Goal: Check status: Check status

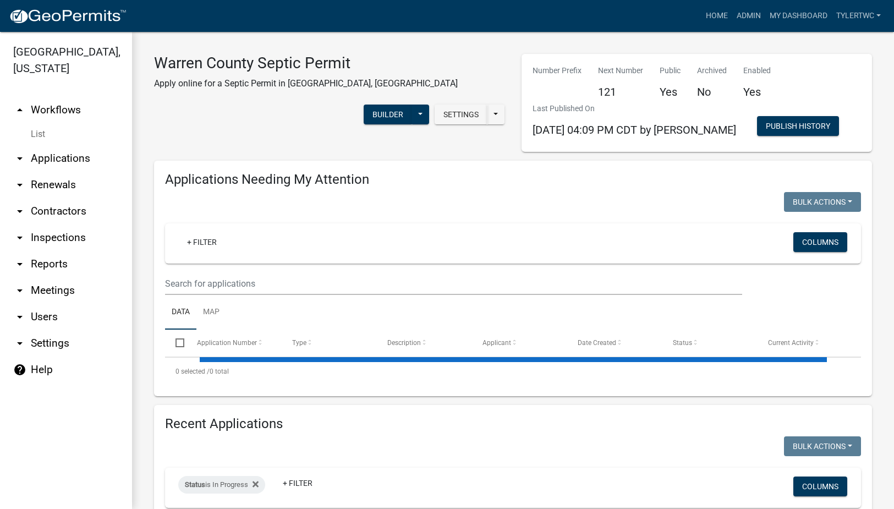
select select "2: 50"
select select "3: 100"
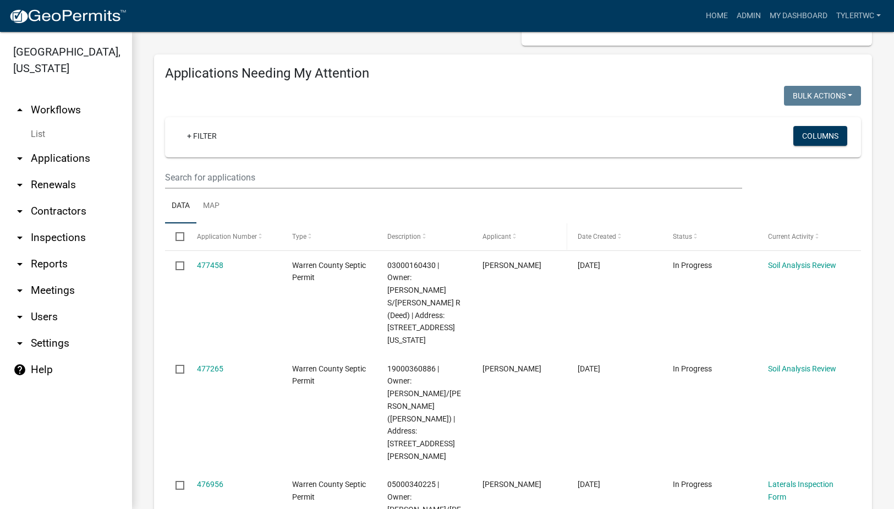
scroll to position [128, 0]
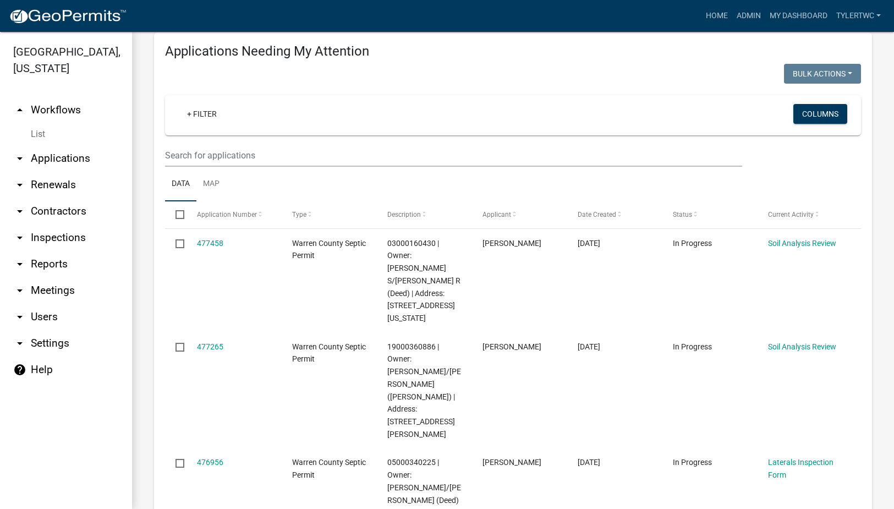
click at [51, 145] on link "arrow_drop_down Applications" at bounding box center [66, 158] width 132 height 26
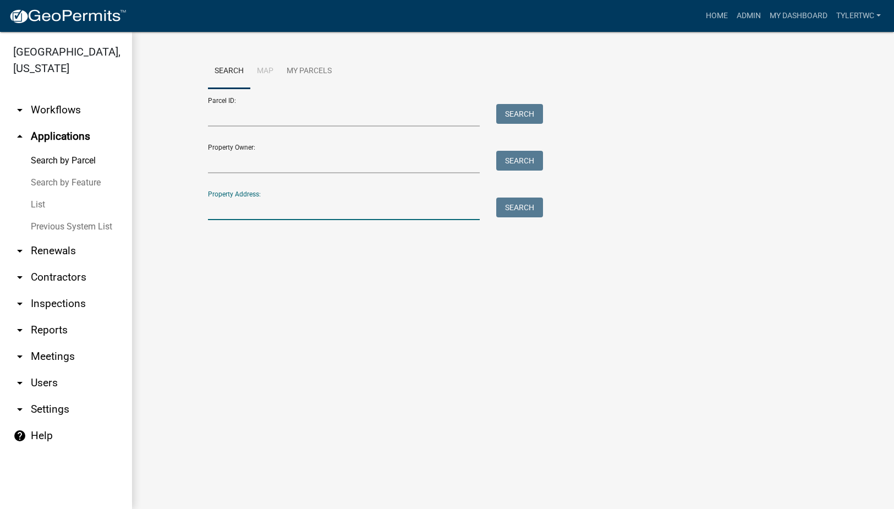
click at [242, 208] on input "Property Address:" at bounding box center [344, 208] width 272 height 23
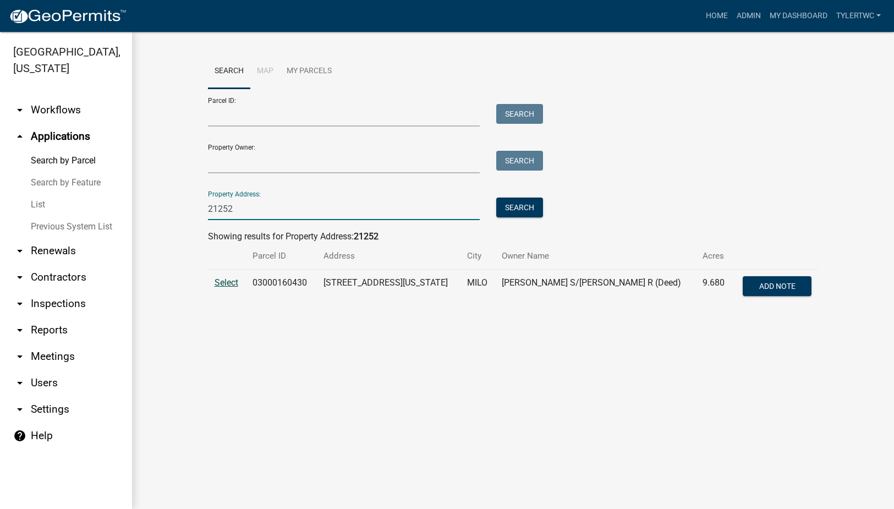
type input "21252"
click at [228, 278] on span "Select" at bounding box center [227, 282] width 24 height 10
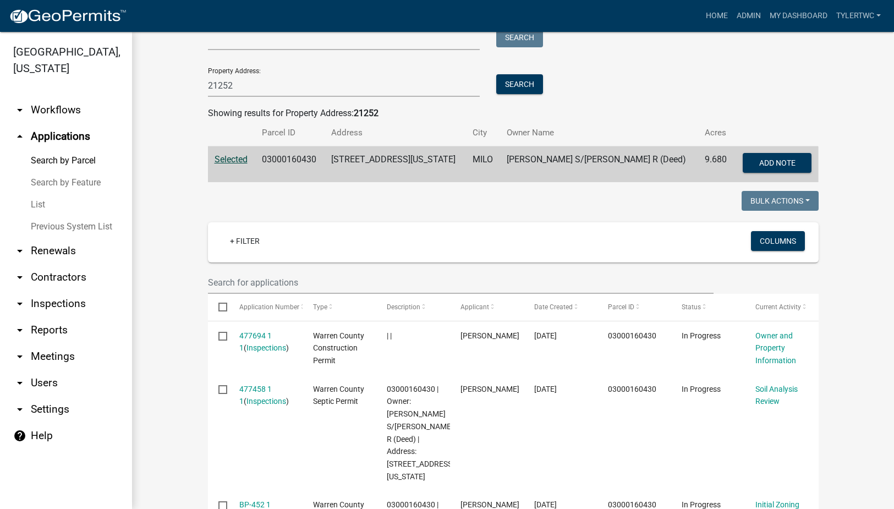
scroll to position [257, 0]
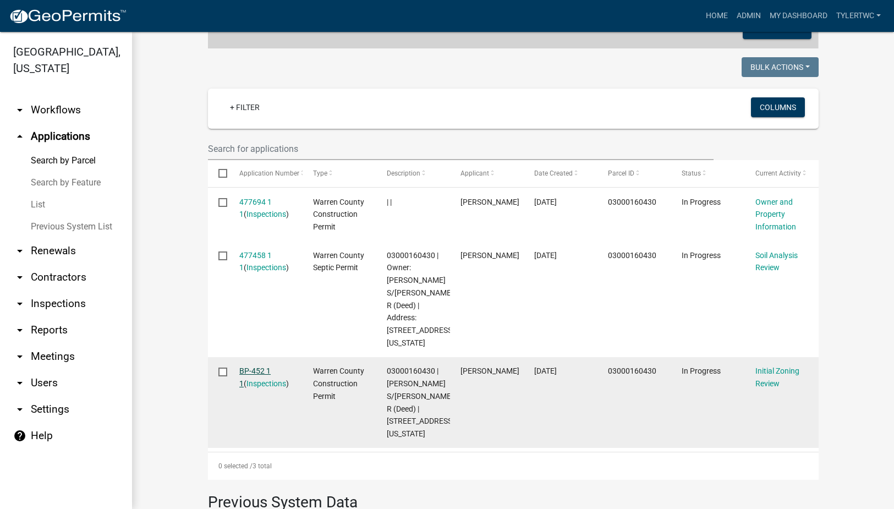
click at [251, 369] on link "BP-452 1 1" at bounding box center [254, 376] width 31 height 21
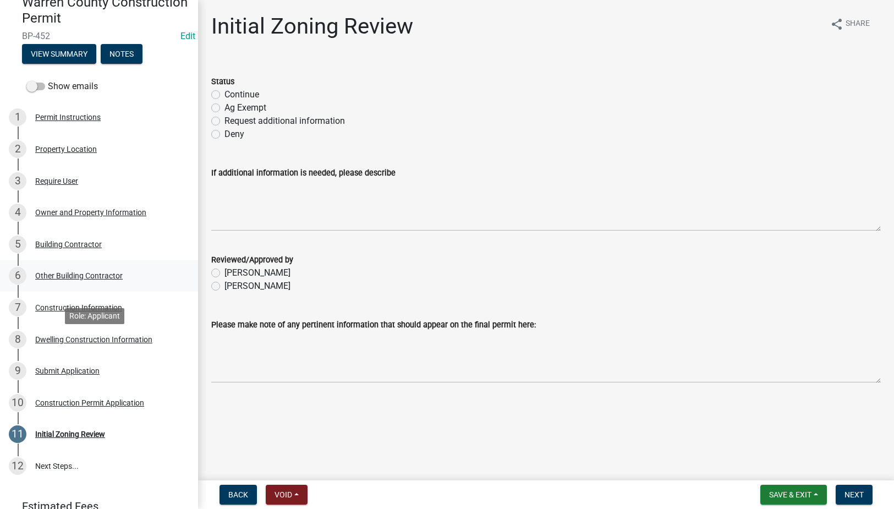
scroll to position [162, 0]
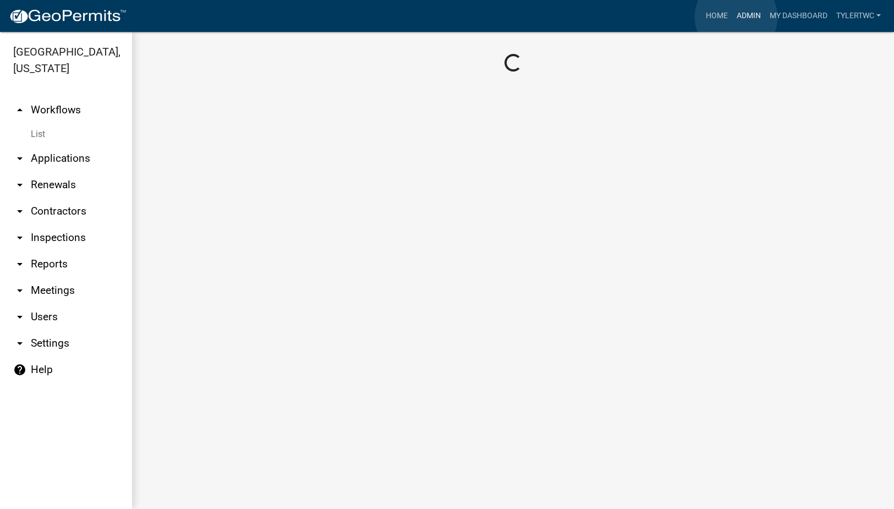
click at [736, 17] on link "Admin" at bounding box center [748, 16] width 33 height 21
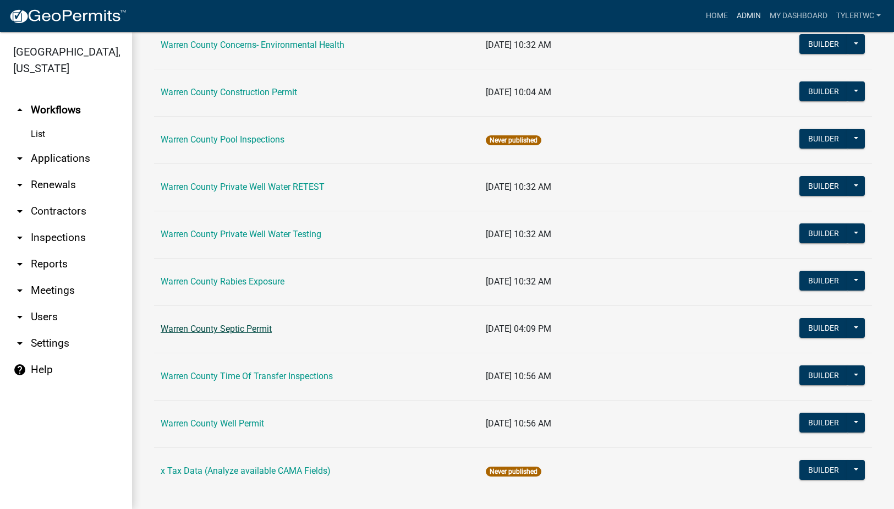
scroll to position [658, 0]
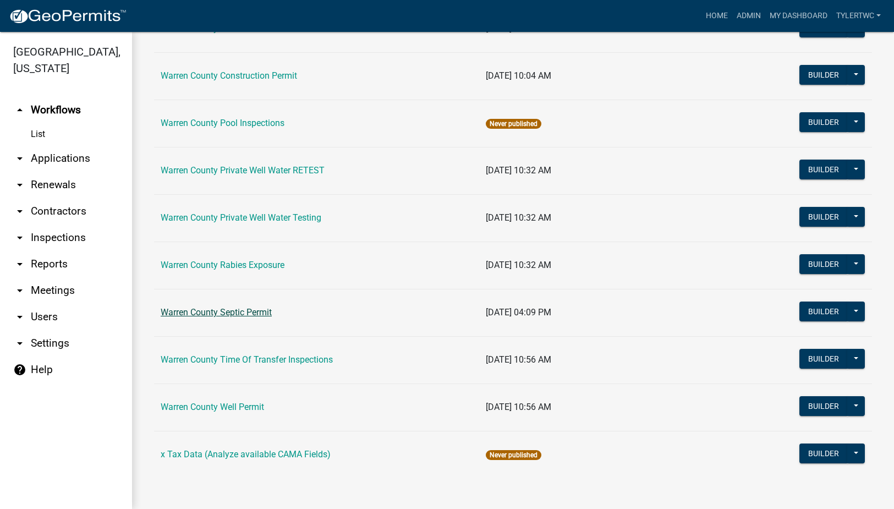
click at [221, 310] on link "Warren County Septic Permit" at bounding box center [216, 312] width 111 height 10
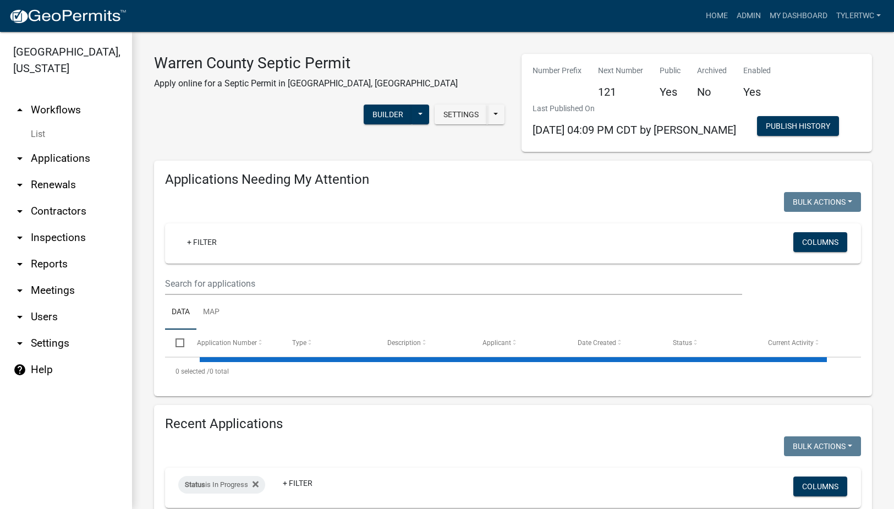
select select "2: 50"
select select "3: 100"
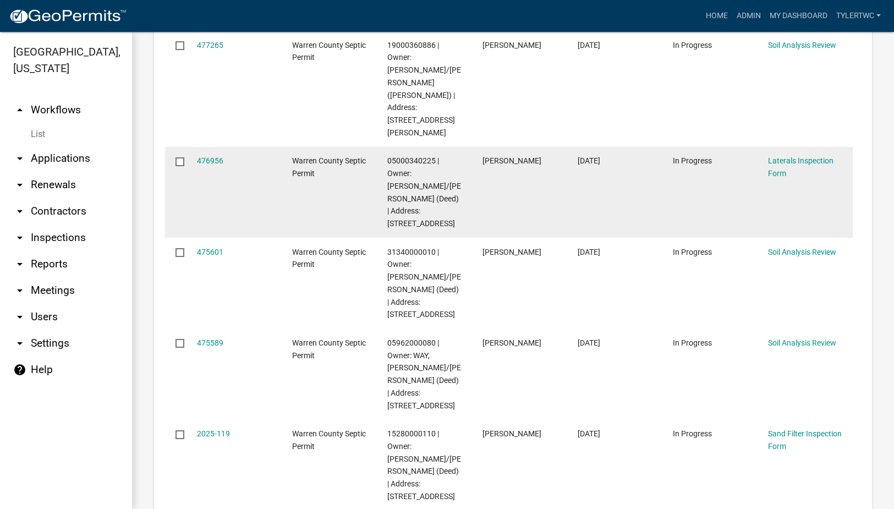
scroll to position [513, 0]
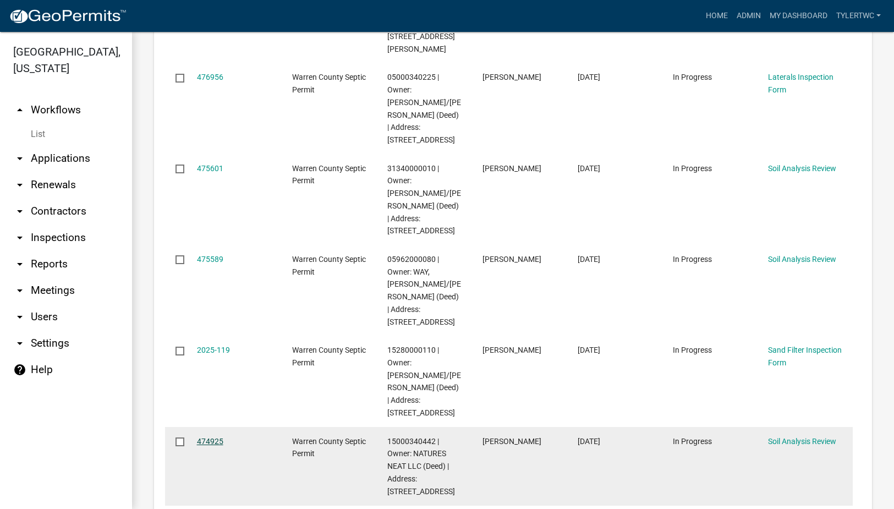
click at [207, 437] on link "474925" at bounding box center [210, 441] width 26 height 9
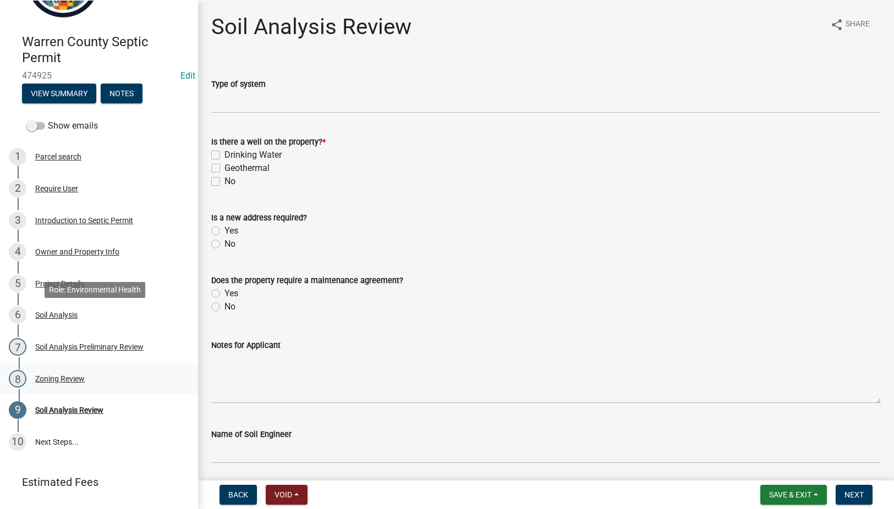
scroll to position [98, 0]
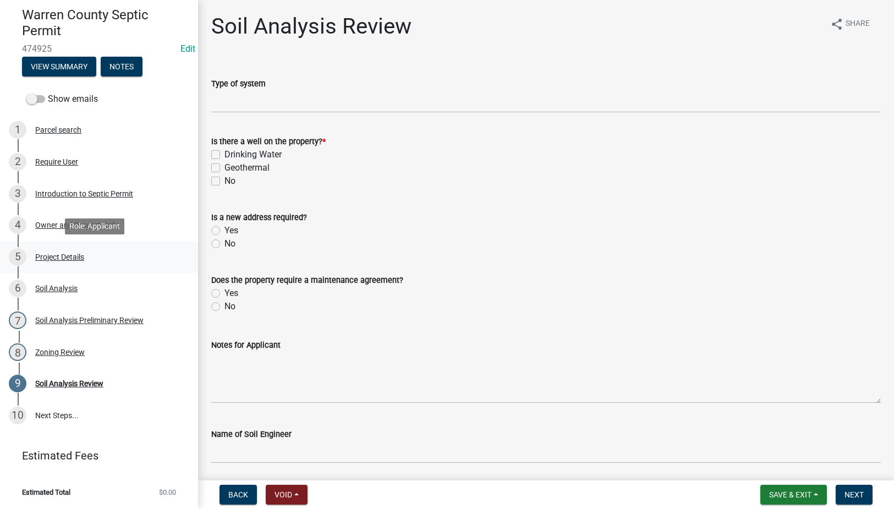
click at [55, 257] on div "Project Details" at bounding box center [59, 257] width 49 height 8
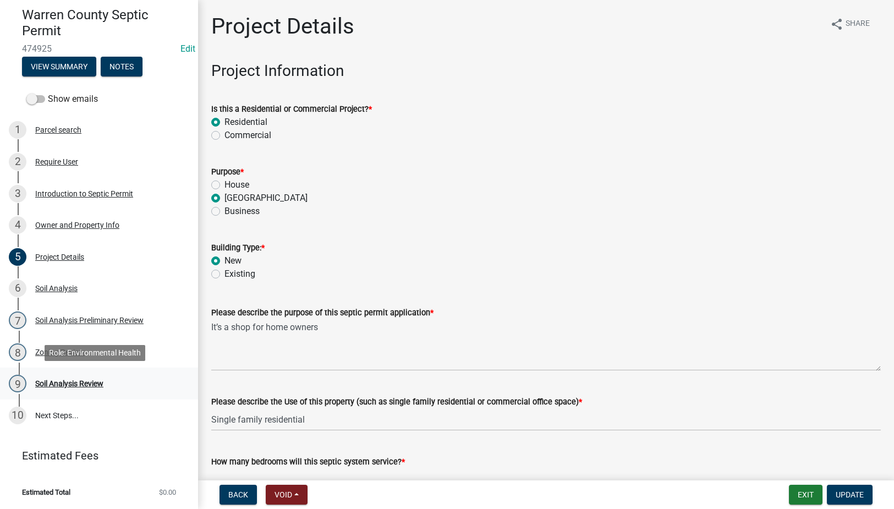
click at [89, 383] on div "Soil Analysis Review" at bounding box center [69, 384] width 68 height 8
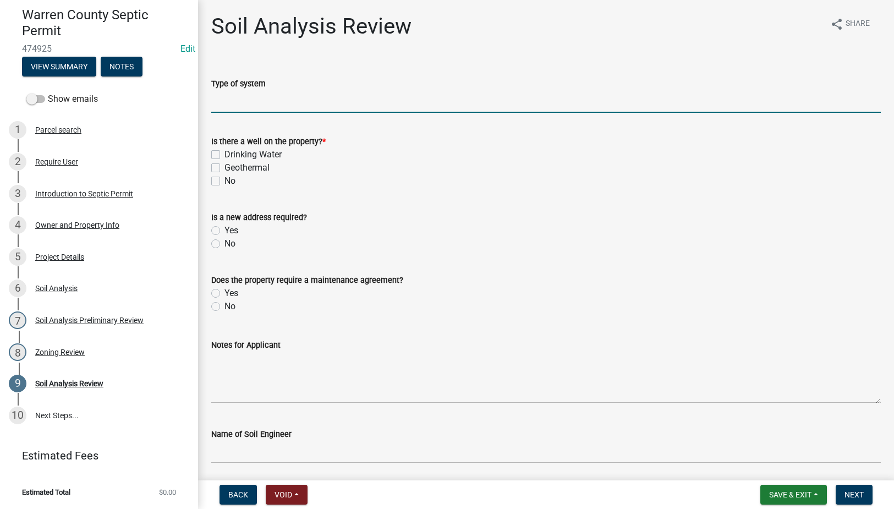
click at [240, 102] on input "Type of system" at bounding box center [545, 101] width 669 height 23
type input "Enclosed System"
drag, startPoint x: 300, startPoint y: 97, endPoint x: 437, endPoint y: 103, distance: 137.1
click at [300, 98] on input "Enclosed System" at bounding box center [545, 101] width 669 height 23
